Goal: Go to known website: Go to known website

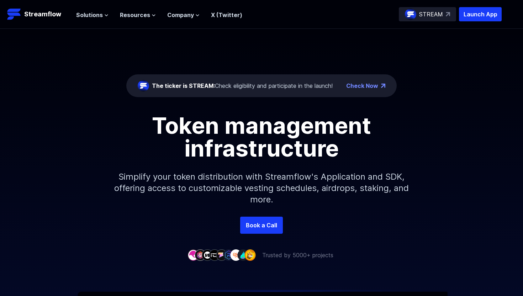
click at [482, 12] on p "Launch App" at bounding box center [480, 14] width 43 height 14
click at [31, 15] on p "Streamflow" at bounding box center [42, 14] width 37 height 10
click at [480, 15] on p "Launch App" at bounding box center [480, 14] width 43 height 14
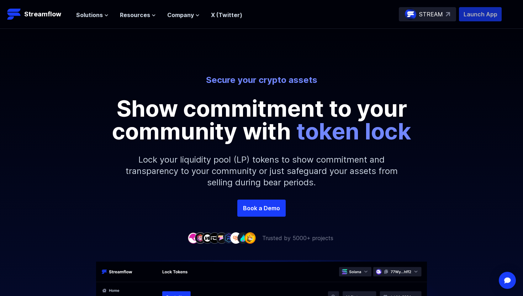
click at [484, 7] on p "Launch App" at bounding box center [480, 14] width 43 height 14
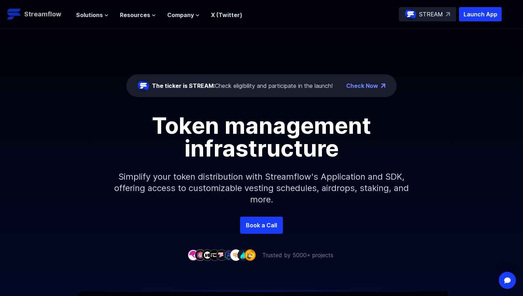
click at [38, 13] on p "Streamflow" at bounding box center [42, 14] width 37 height 10
click at [478, 17] on p "Launch App" at bounding box center [480, 14] width 43 height 14
click at [96, 14] on span "Solutions" at bounding box center [89, 15] width 27 height 9
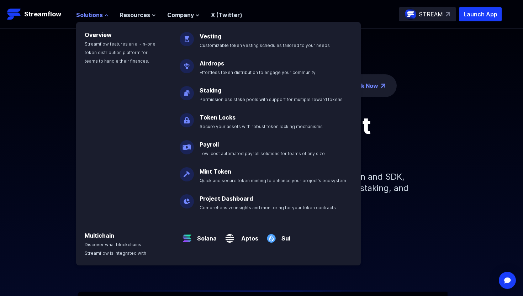
click at [96, 14] on span "Solutions" at bounding box center [89, 15] width 27 height 9
